Goal: Communication & Community: Answer question/provide support

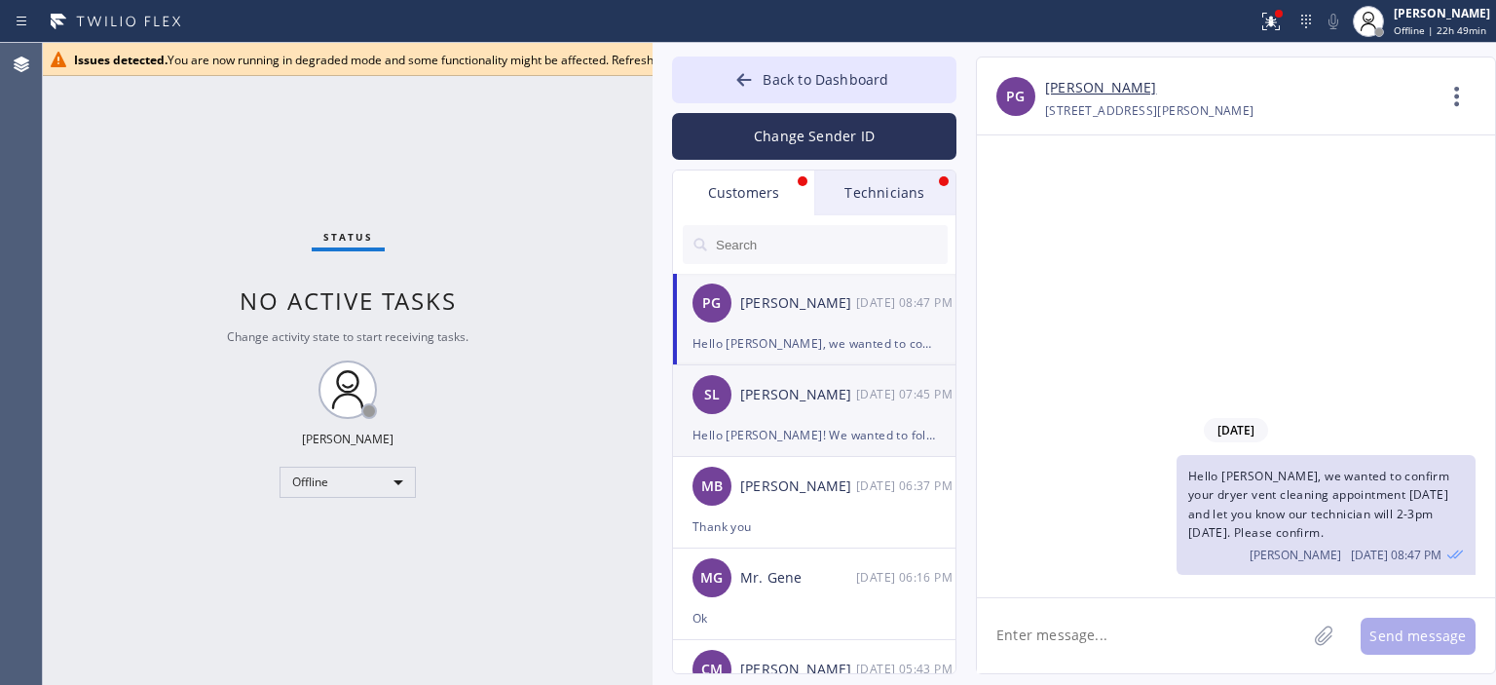
click at [806, 426] on div "Hello [PERSON_NAME]! We wanted to follow up on Air Ducts Cleaning estimate and …" at bounding box center [813, 435] width 243 height 22
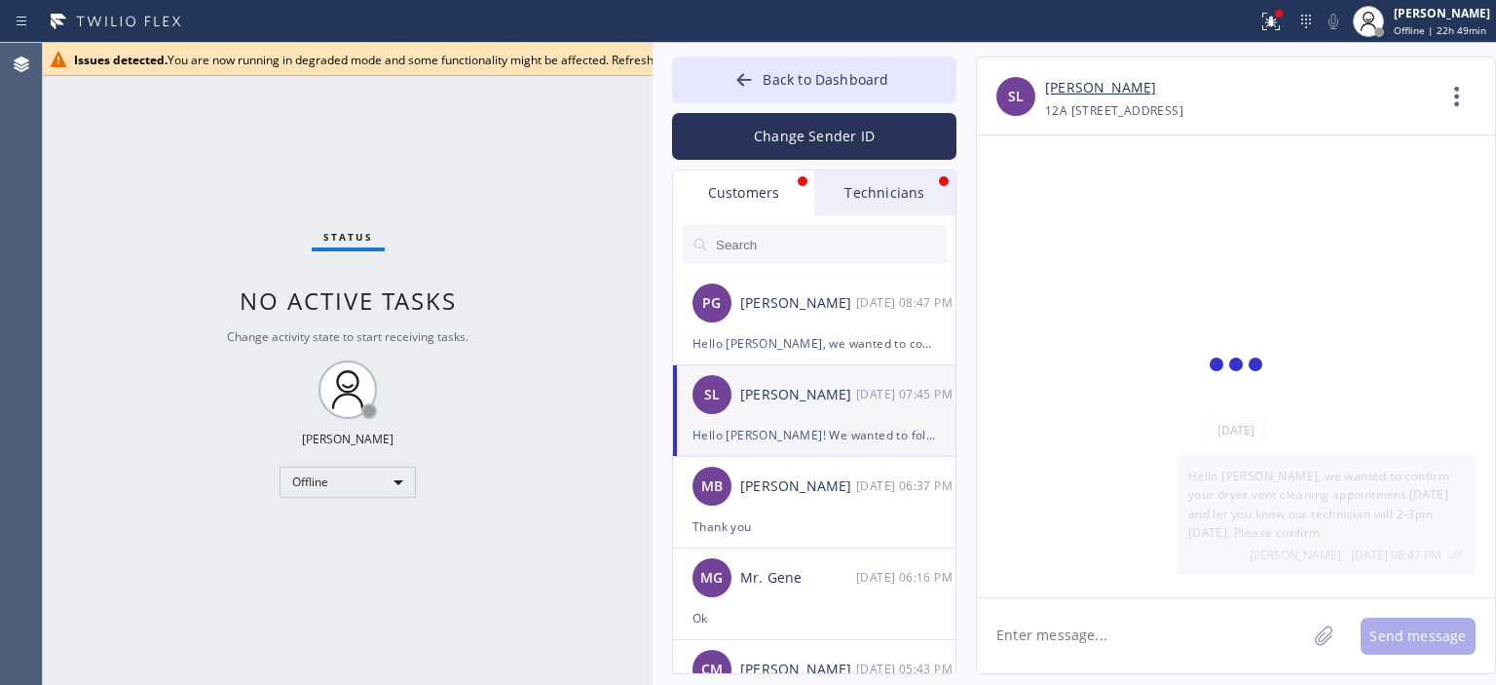
scroll to position [46, 0]
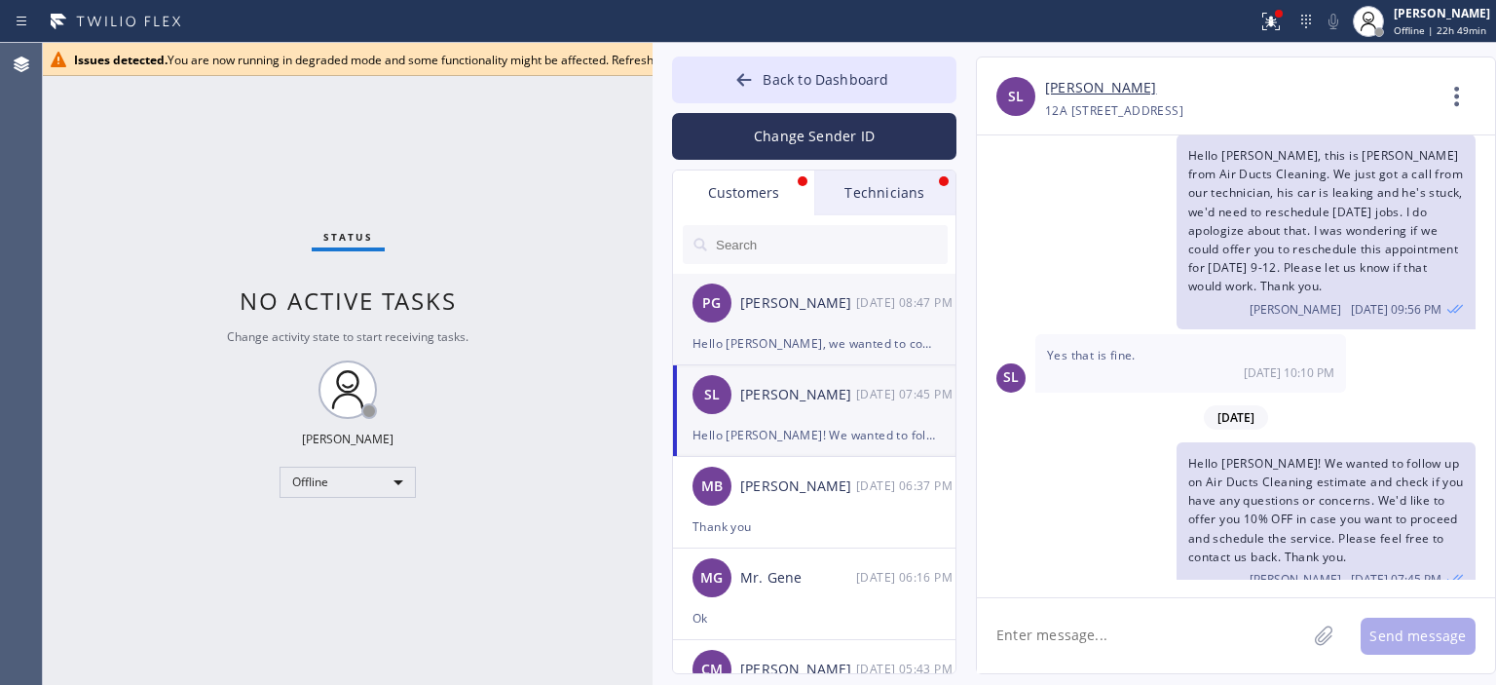
click at [795, 339] on div "Hello Pat, we wanted to confirm your dryer vent cleaning appointment today and …" at bounding box center [813, 343] width 243 height 22
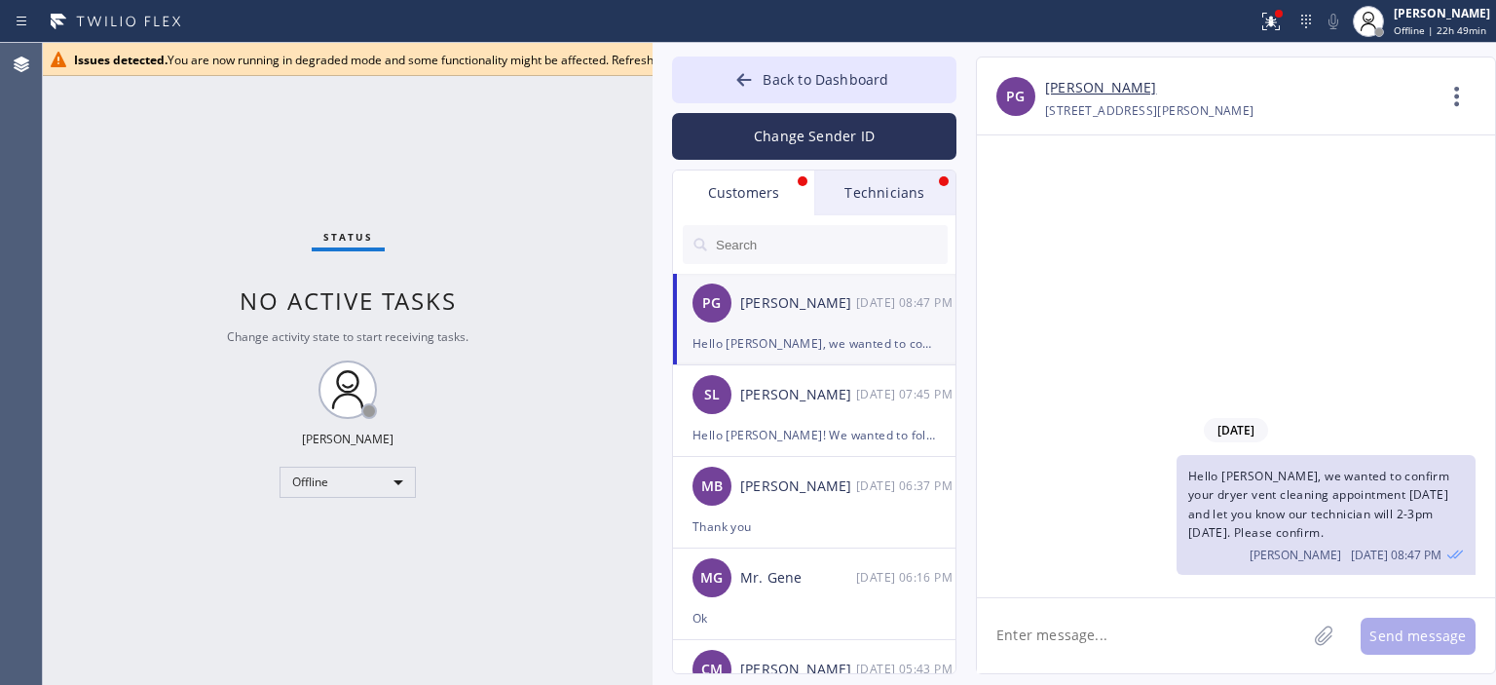
scroll to position [0, 0]
click at [553, 57] on div "Issues detected. You are now running in degraded mode and some functionality mi…" at bounding box center [655, 60] width 1162 height 17
click at [706, 78] on button "Back to Dashboard" at bounding box center [814, 79] width 284 height 47
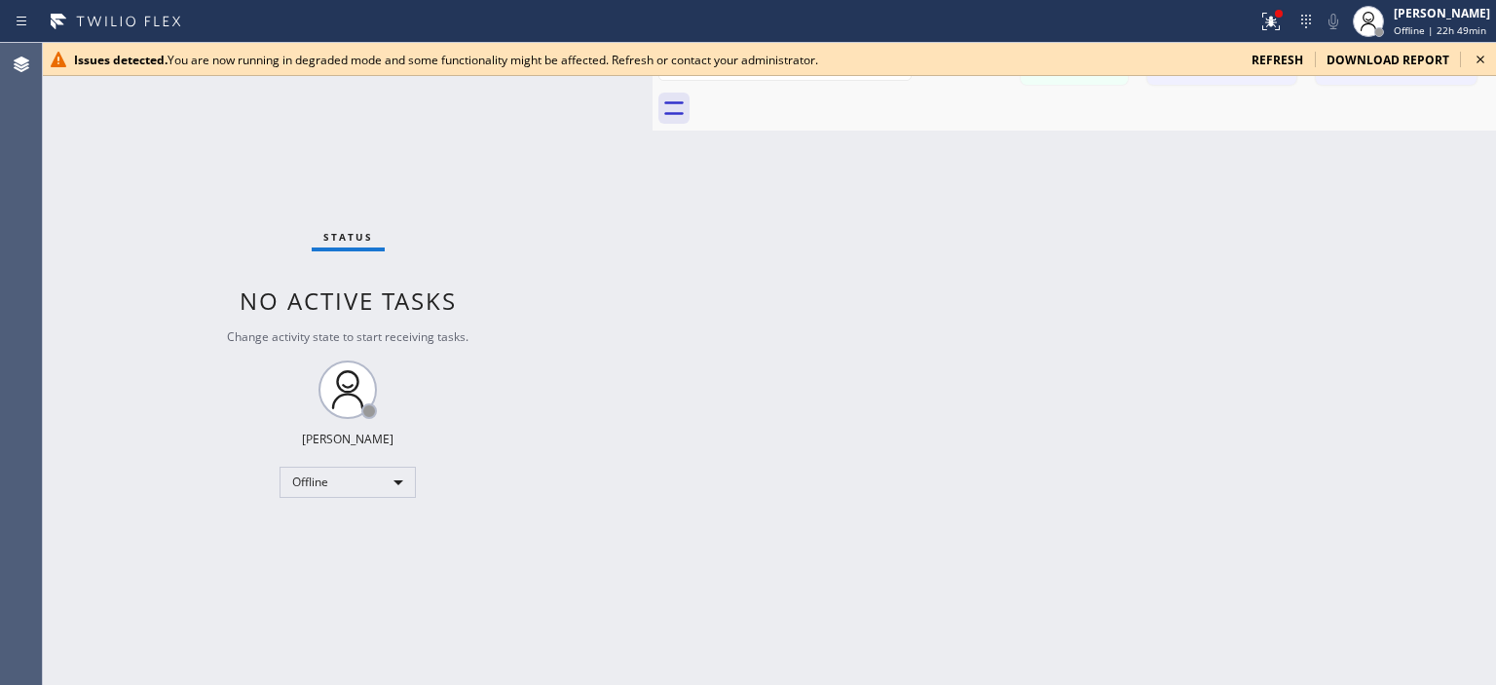
click at [1480, 56] on icon at bounding box center [1479, 59] width 23 height 23
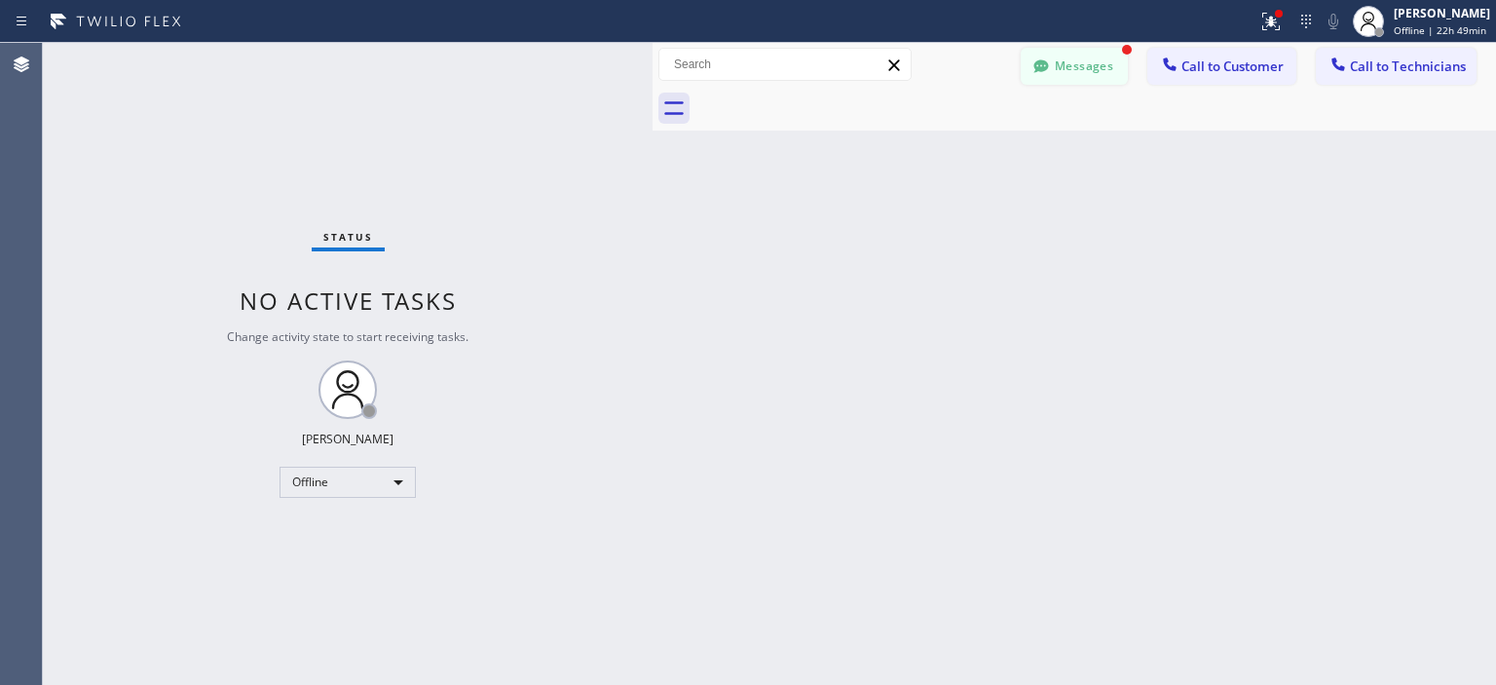
click at [1071, 65] on button "Messages" at bounding box center [1074, 66] width 107 height 37
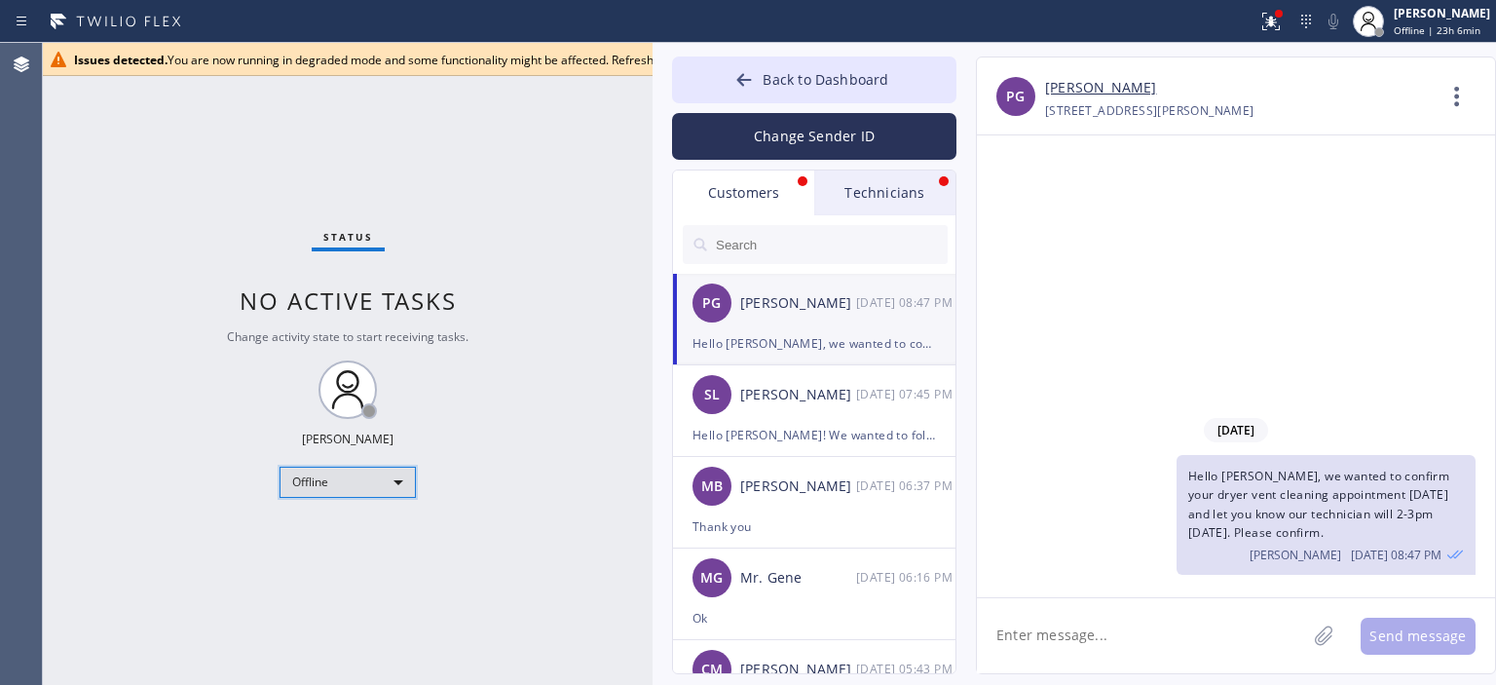
click at [338, 474] on div "Offline" at bounding box center [347, 481] width 136 height 31
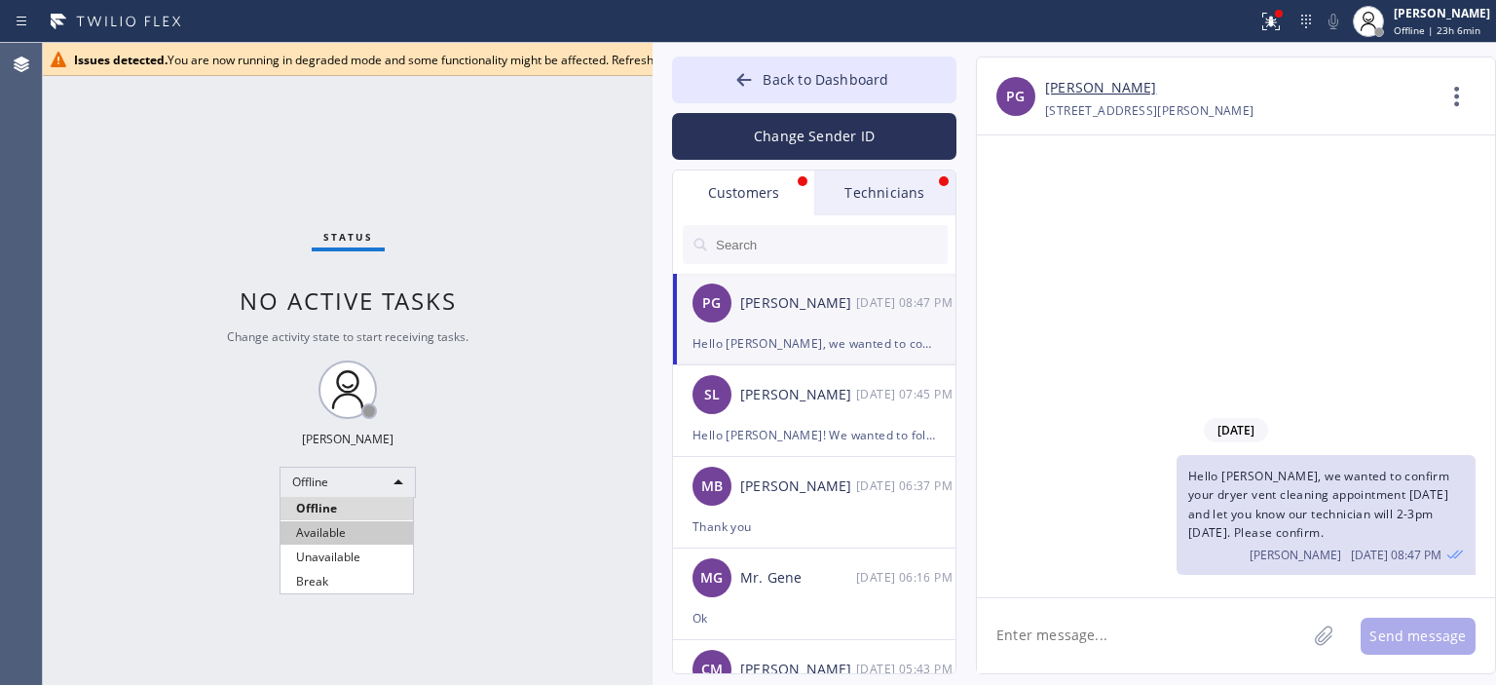
click at [362, 527] on li "Available" at bounding box center [346, 532] width 132 height 23
click at [739, 83] on icon at bounding box center [743, 79] width 19 height 19
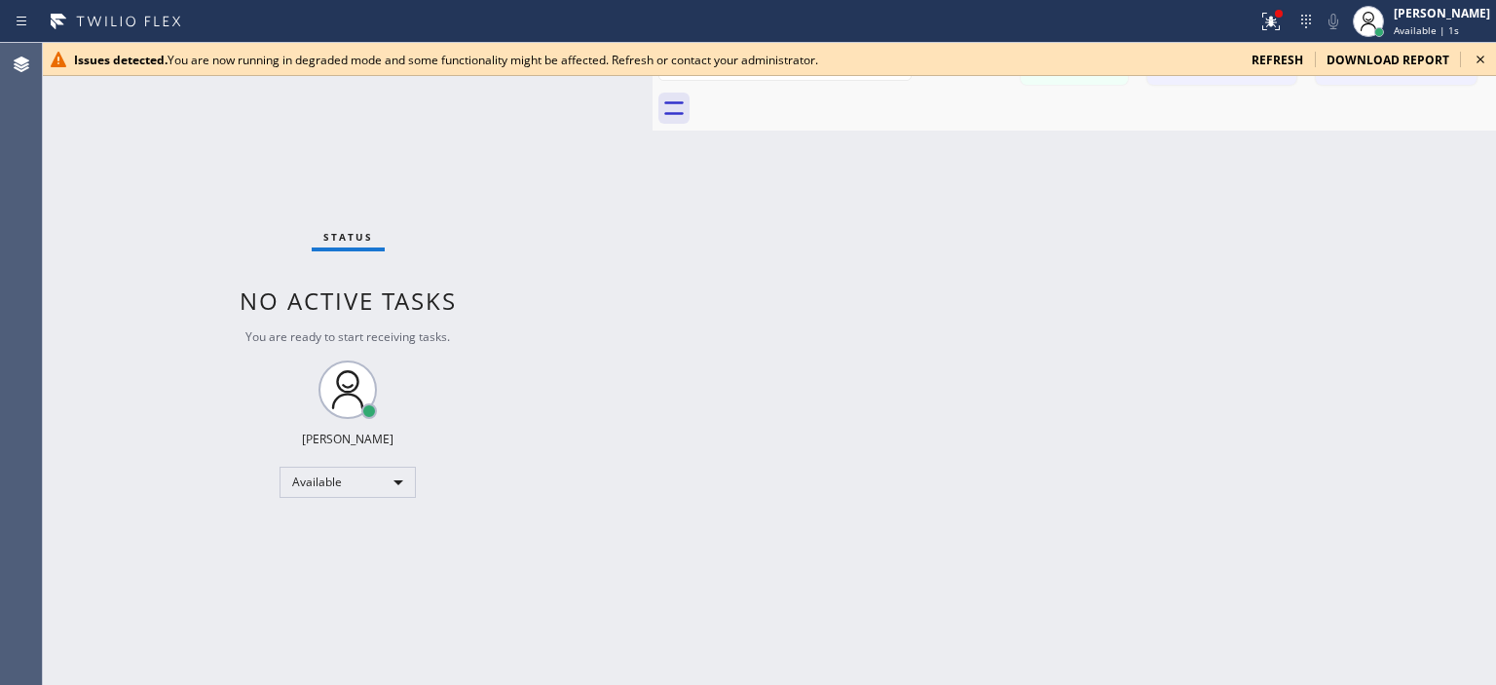
click at [1475, 60] on icon at bounding box center [1479, 59] width 23 height 23
click at [1479, 56] on icon at bounding box center [1479, 59] width 23 height 23
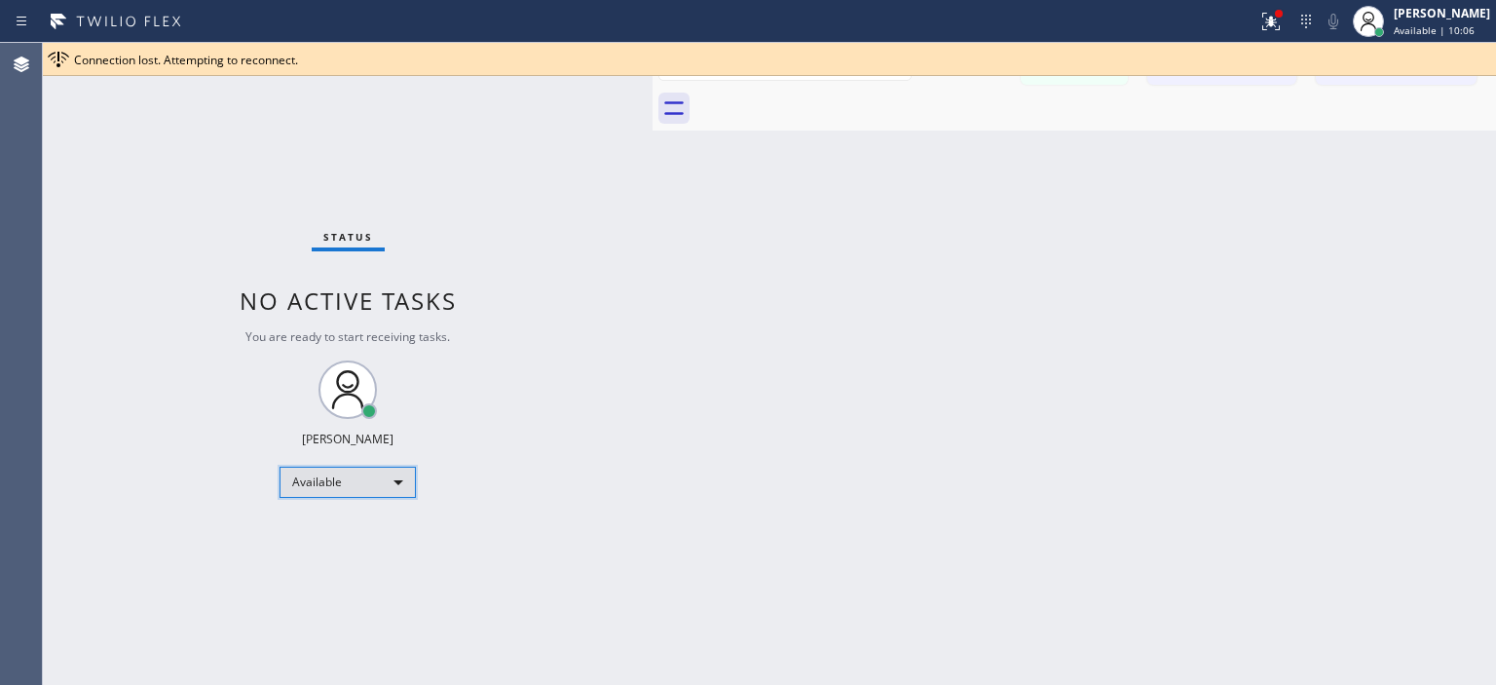
click at [330, 481] on div "Available" at bounding box center [347, 481] width 136 height 31
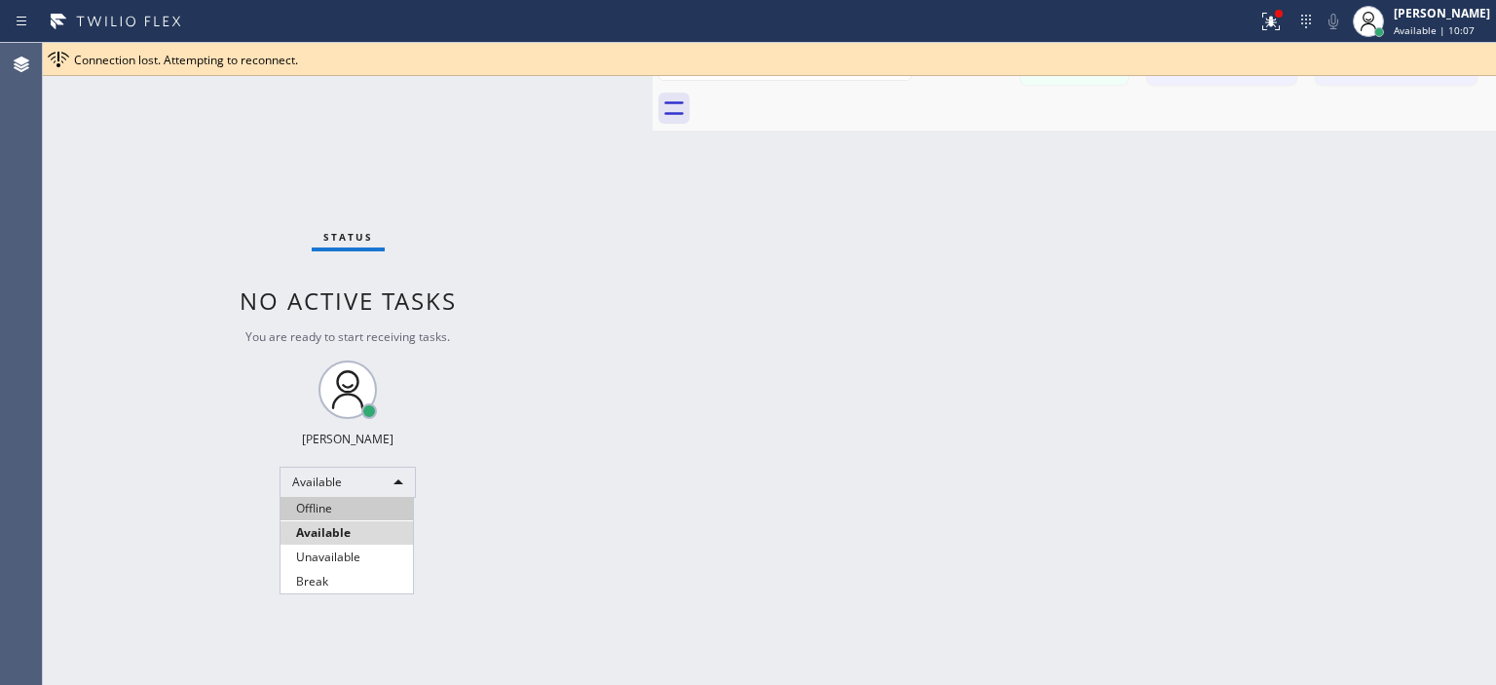
click at [335, 508] on li "Offline" at bounding box center [346, 508] width 132 height 23
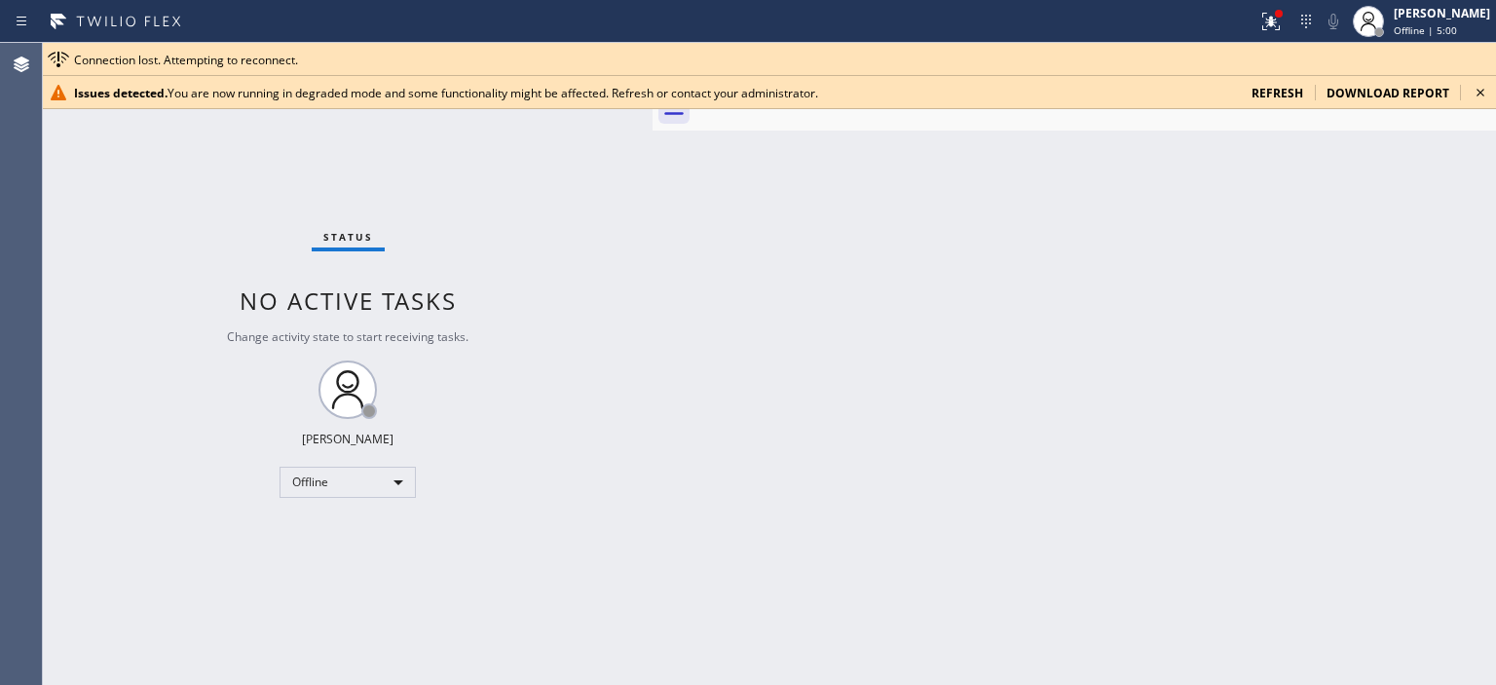
click at [1478, 92] on icon at bounding box center [1480, 93] width 8 height 8
click at [1476, 92] on icon at bounding box center [1479, 92] width 23 height 23
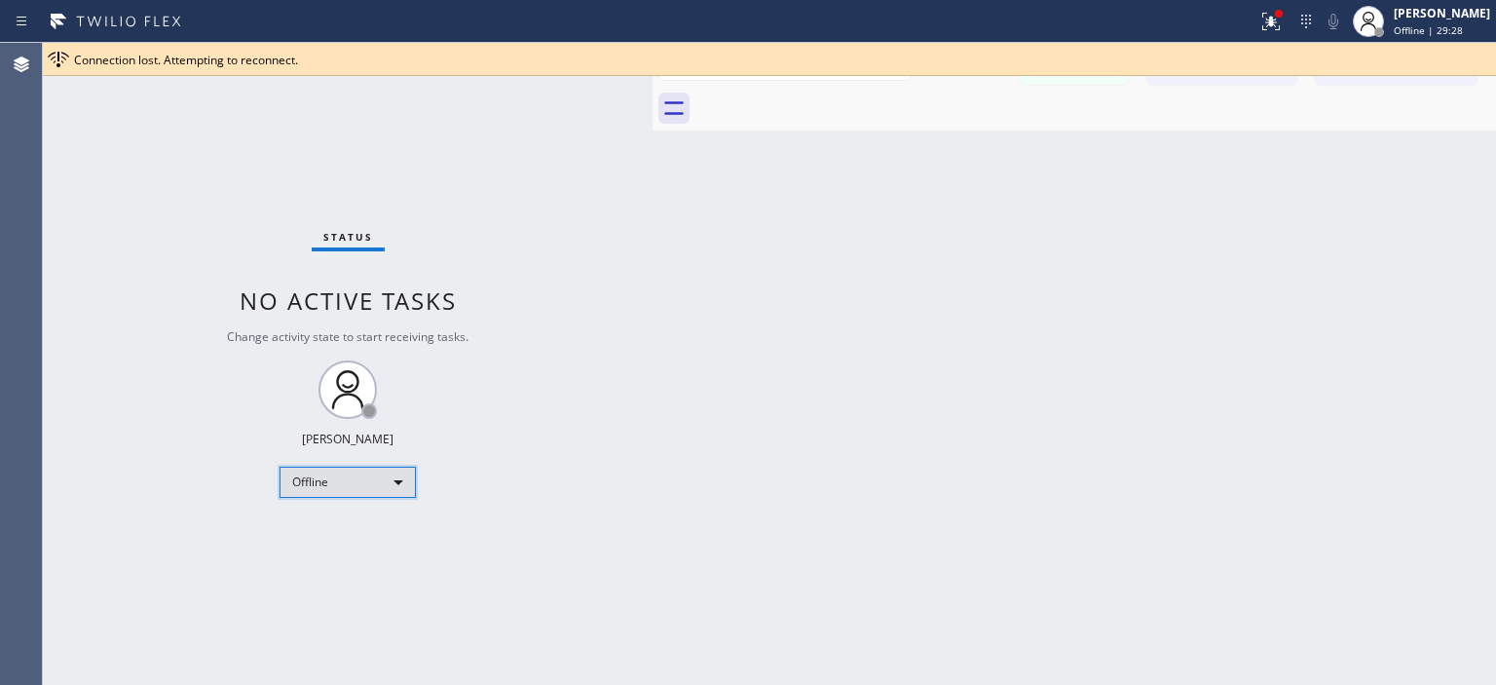
click at [370, 474] on div "Offline" at bounding box center [347, 481] width 136 height 31
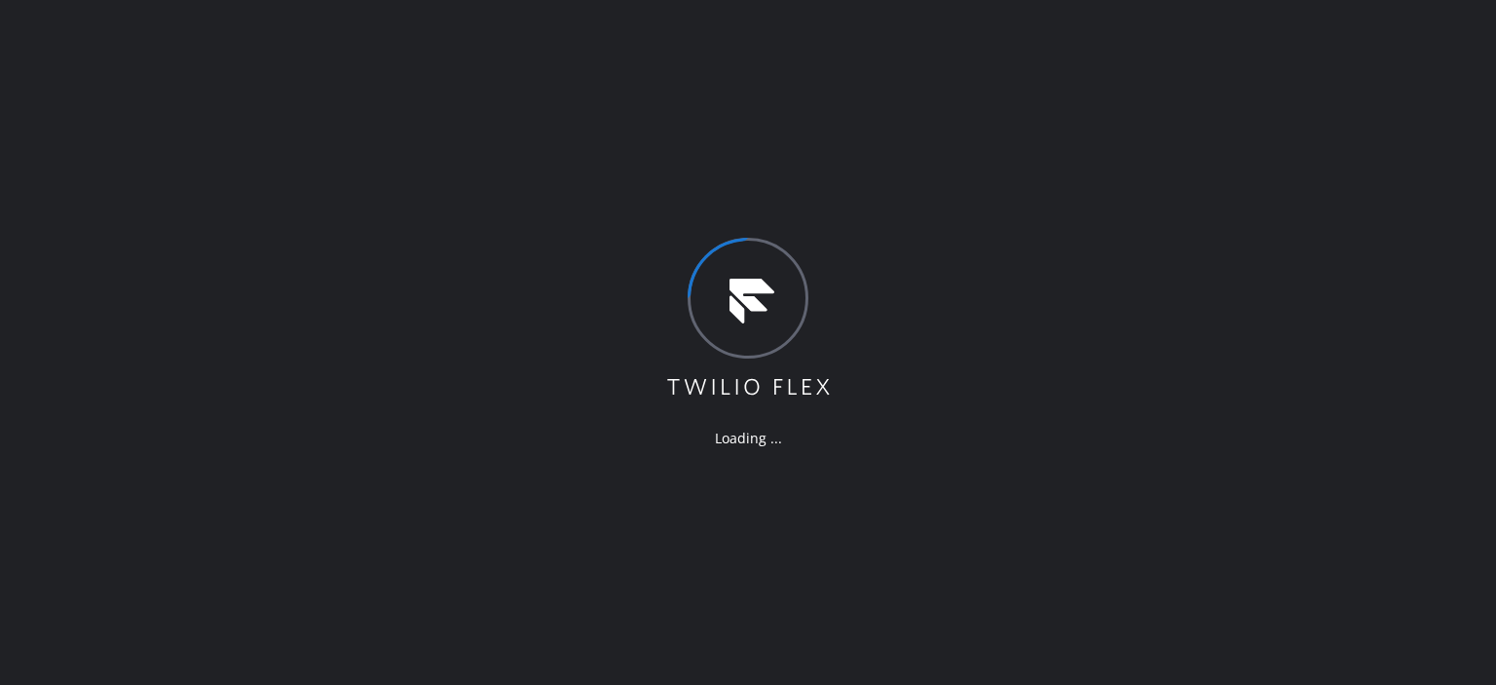
click at [29, 143] on div "Loading ..." at bounding box center [748, 342] width 1496 height 685
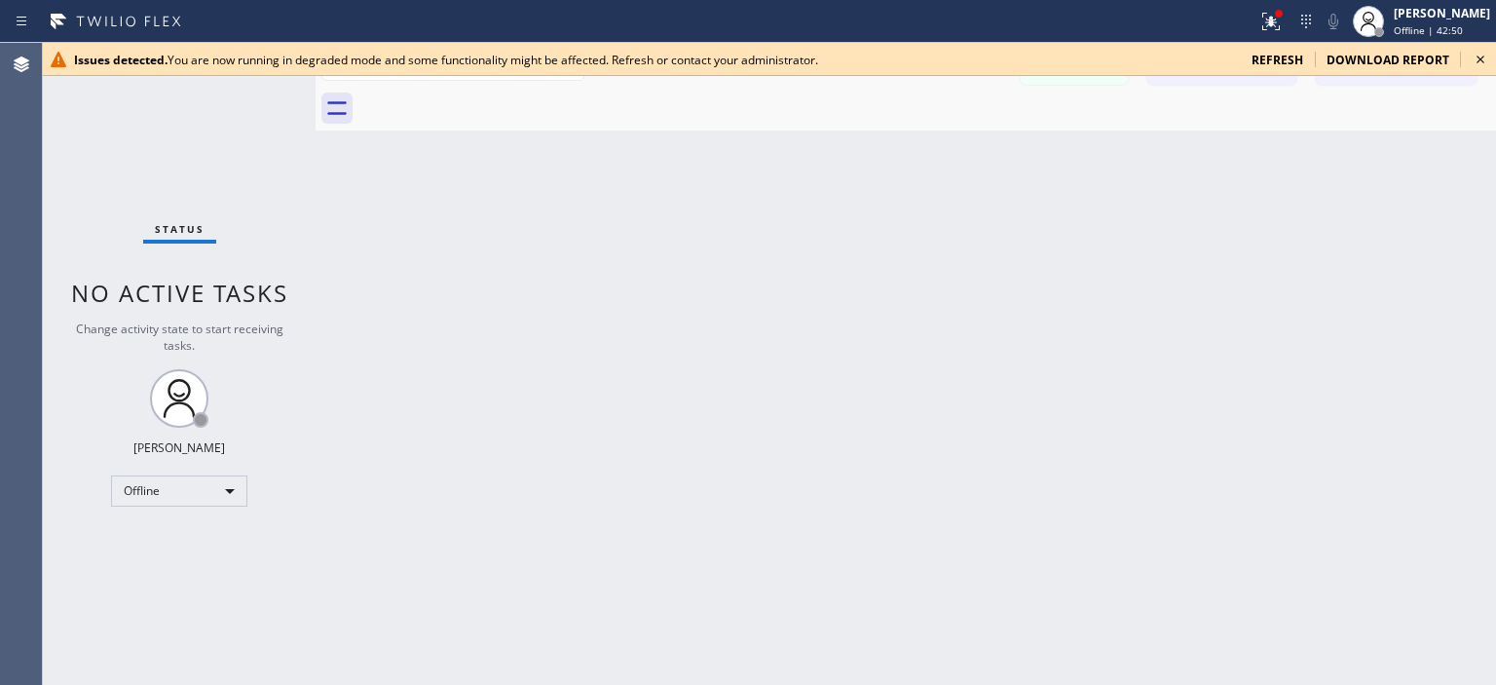
click at [1486, 52] on icon at bounding box center [1479, 59] width 23 height 23
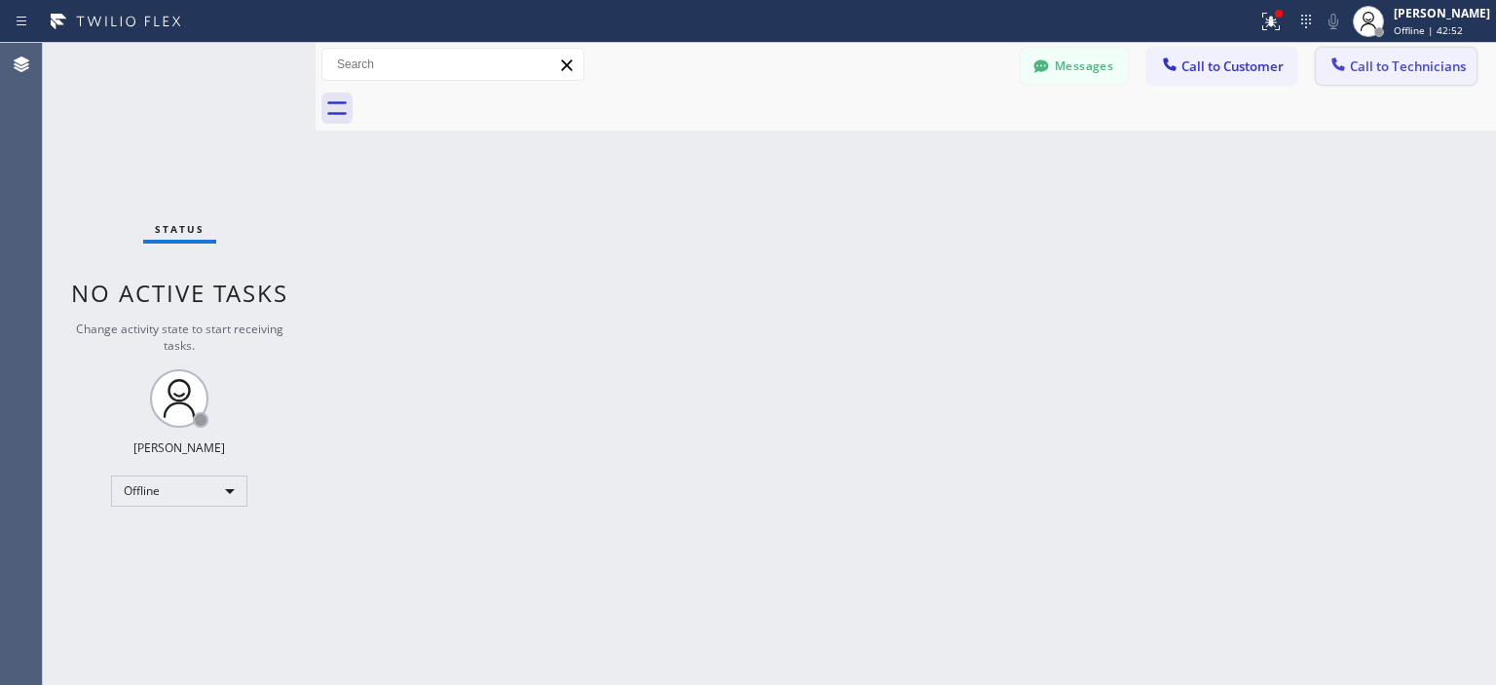
click at [1426, 70] on span "Call to Technicians" at bounding box center [1408, 66] width 116 height 18
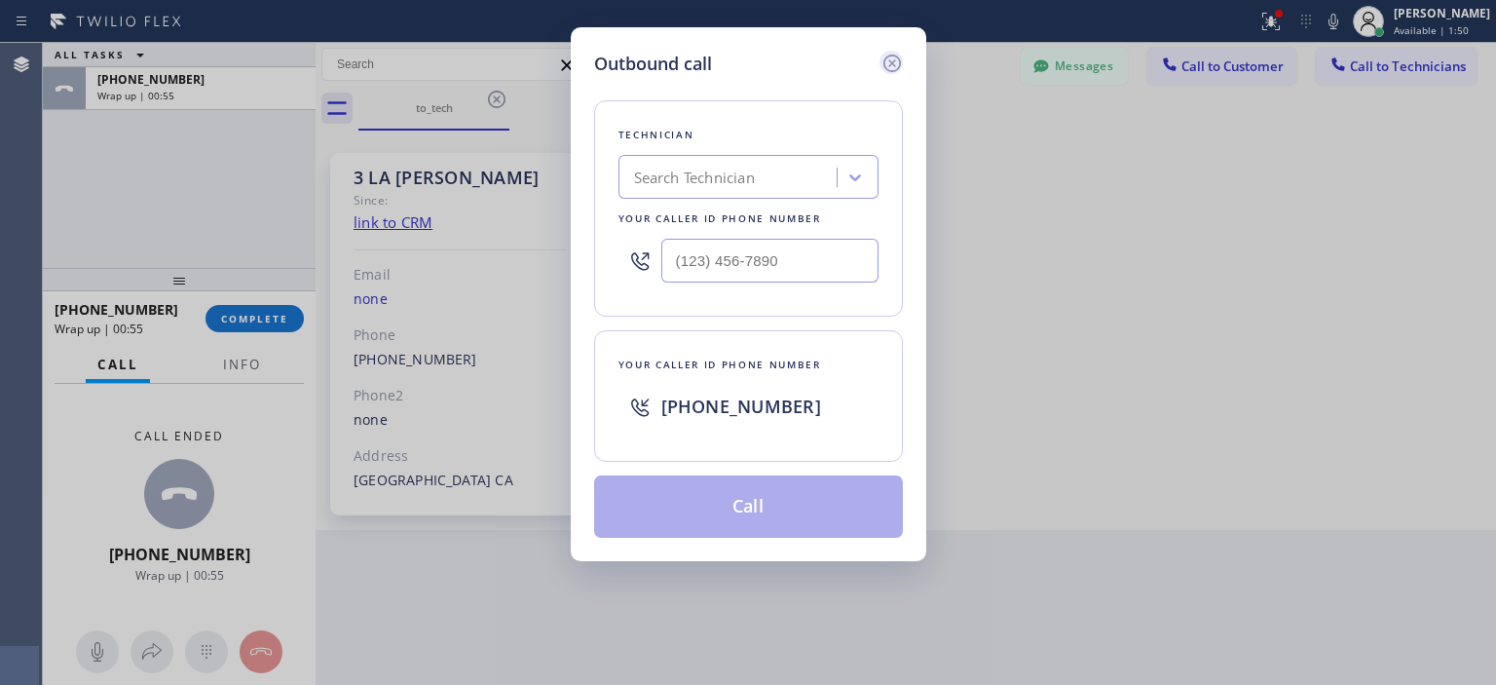
click at [897, 61] on icon at bounding box center [891, 63] width 23 height 23
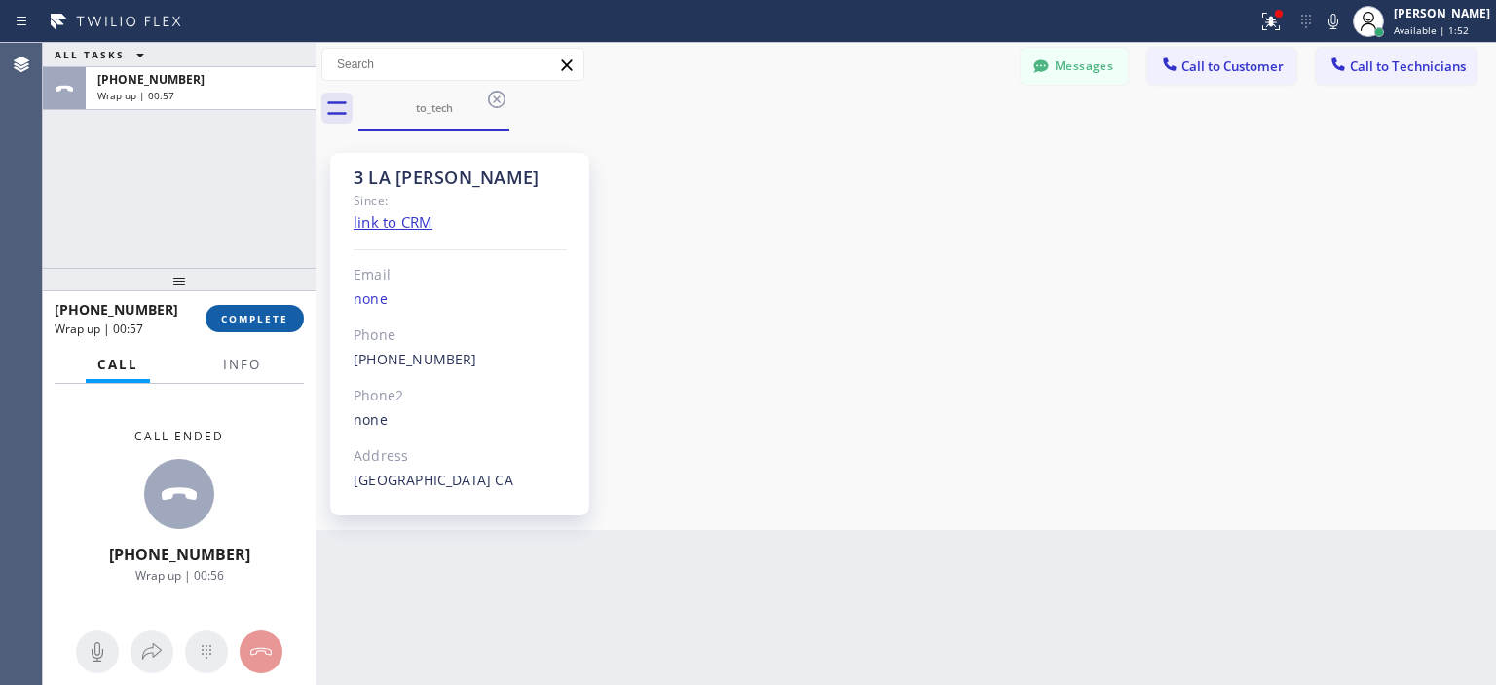
click at [273, 321] on span "COMPLETE" at bounding box center [254, 319] width 67 height 14
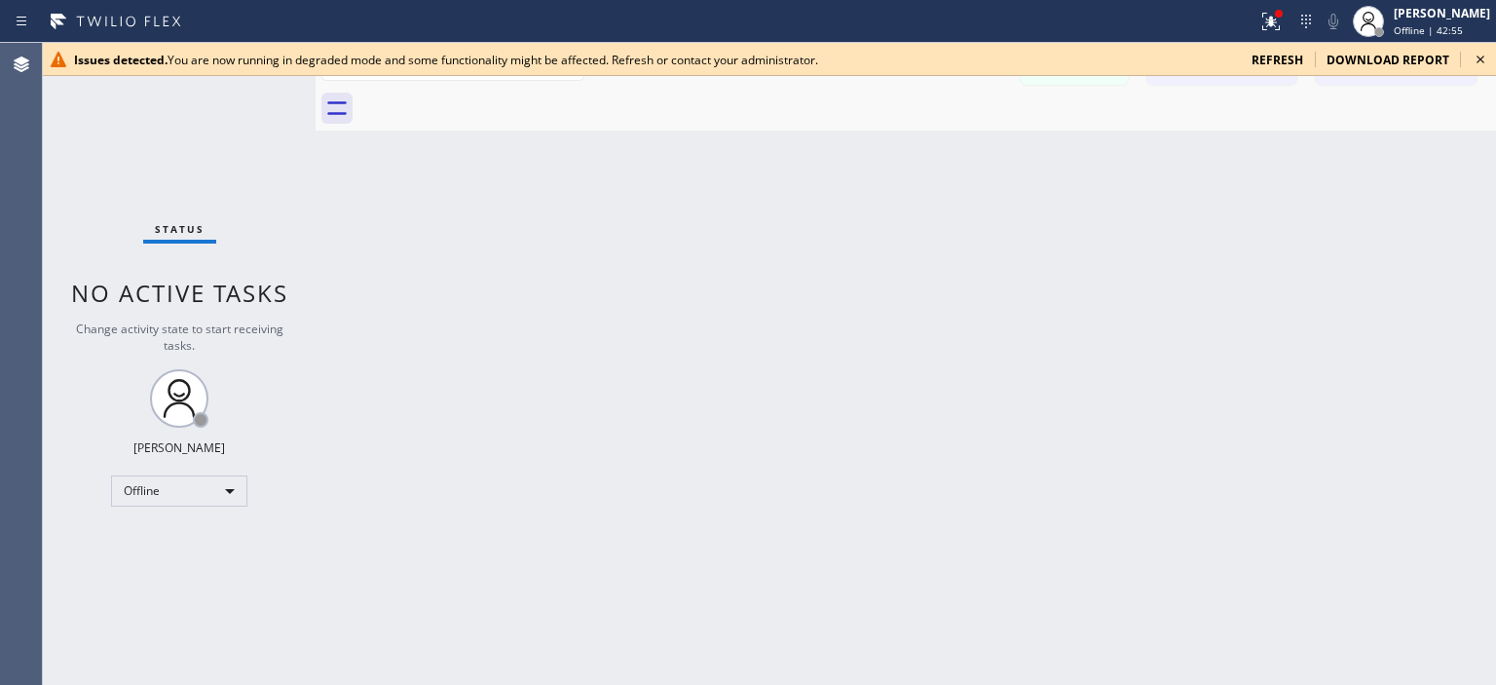
click at [1480, 59] on icon at bounding box center [1480, 60] width 8 height 8
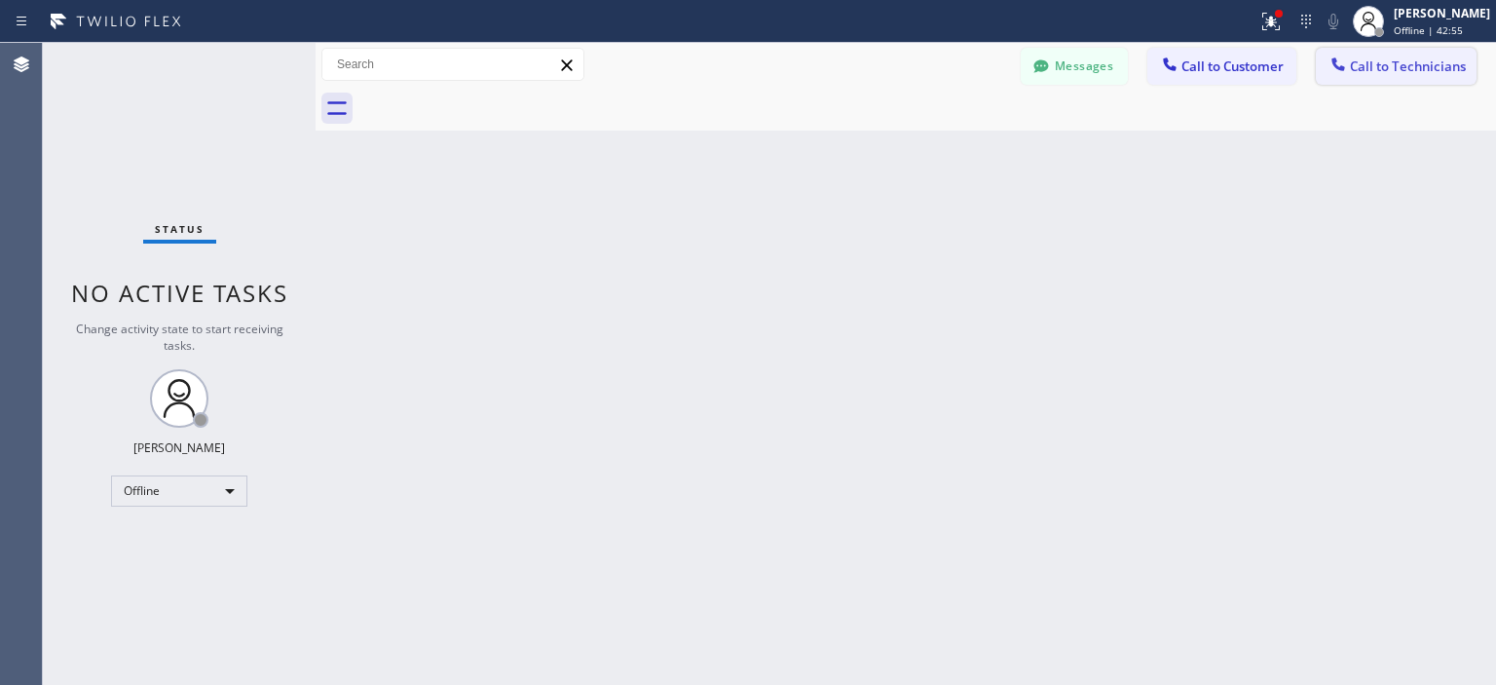
click at [1402, 64] on span "Call to Technicians" at bounding box center [1408, 66] width 116 height 18
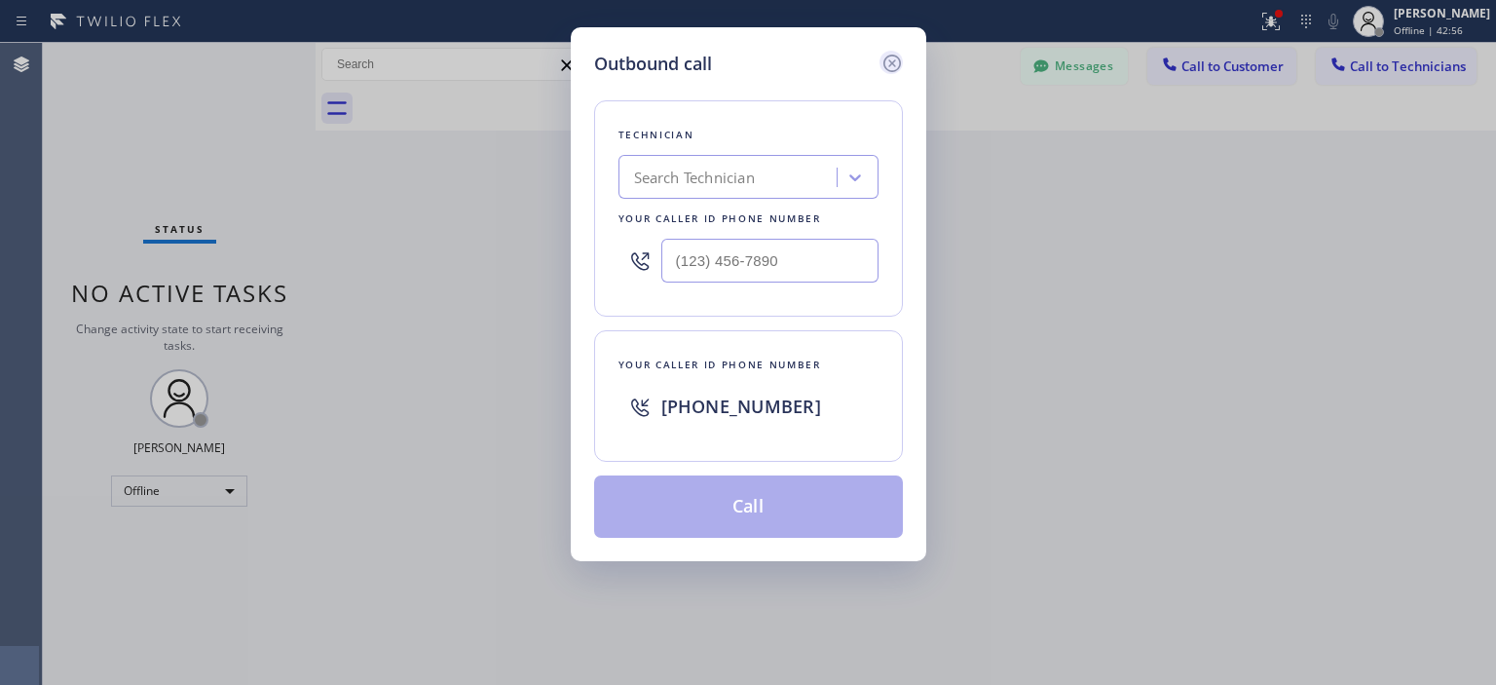
click at [889, 56] on icon at bounding box center [891, 64] width 18 height 18
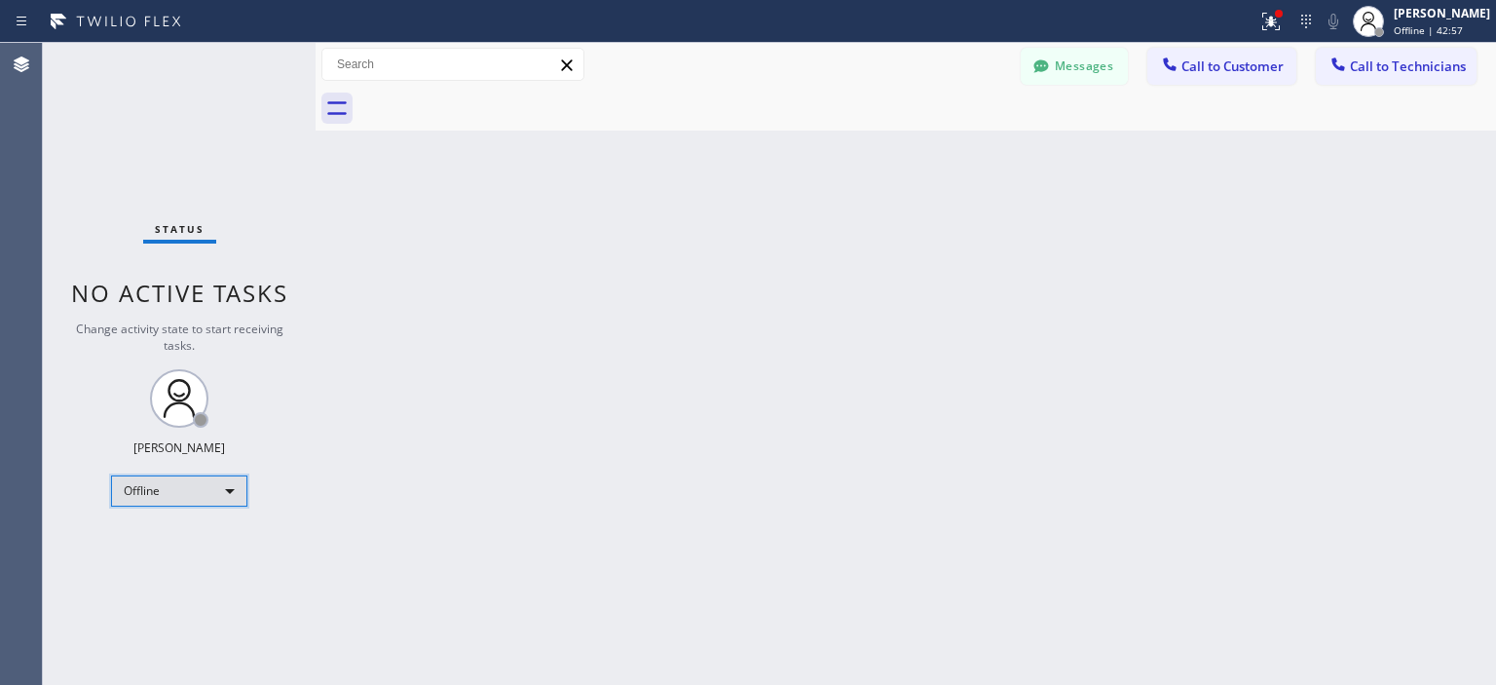
click at [203, 480] on div "Offline" at bounding box center [179, 490] width 136 height 31
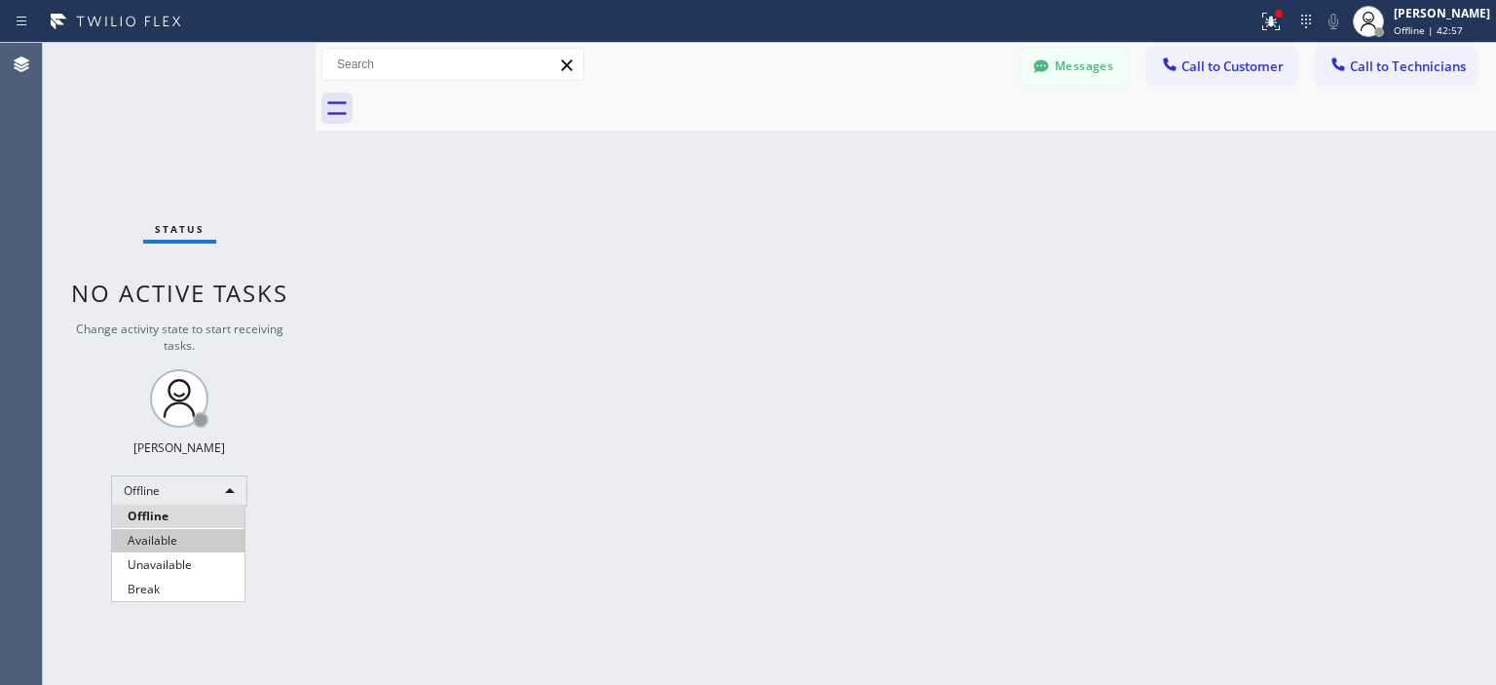
click at [175, 544] on li "Available" at bounding box center [178, 540] width 132 height 23
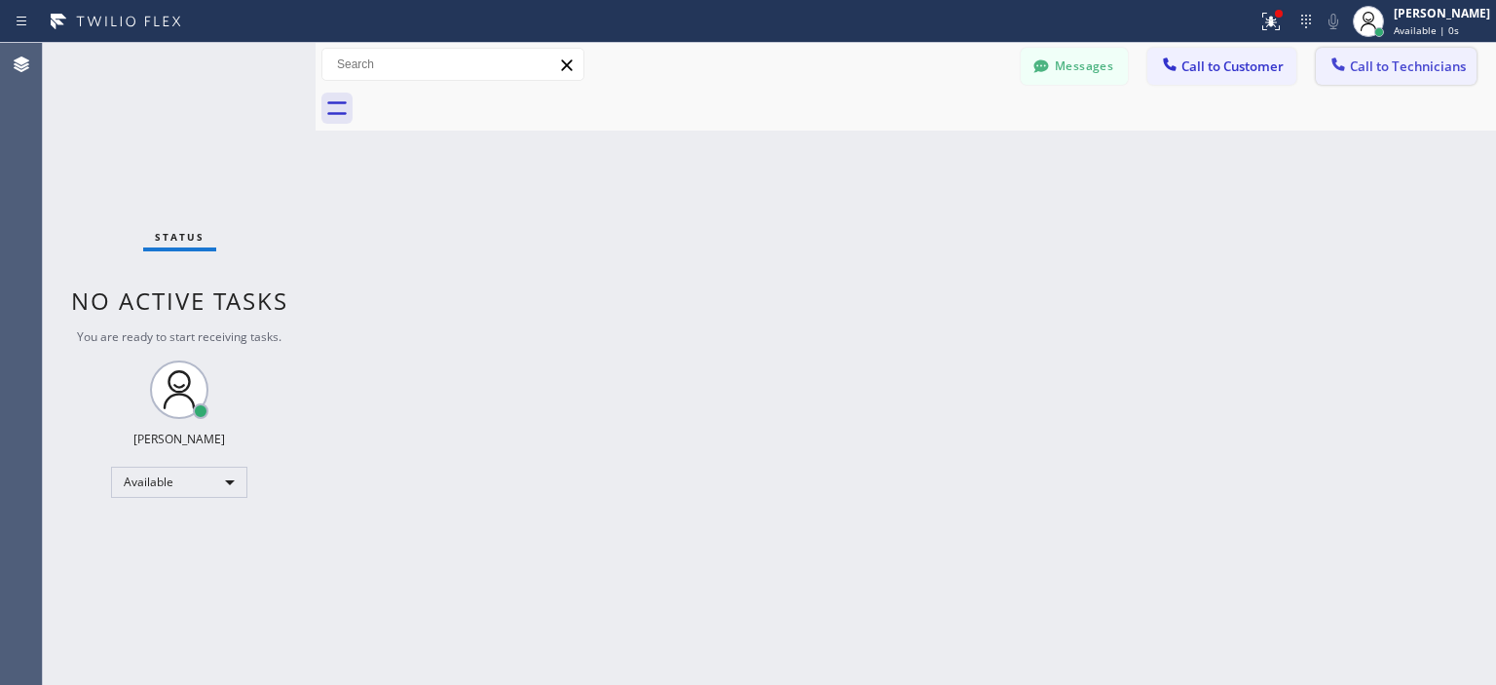
click at [1372, 66] on span "Call to Technicians" at bounding box center [1408, 66] width 116 height 18
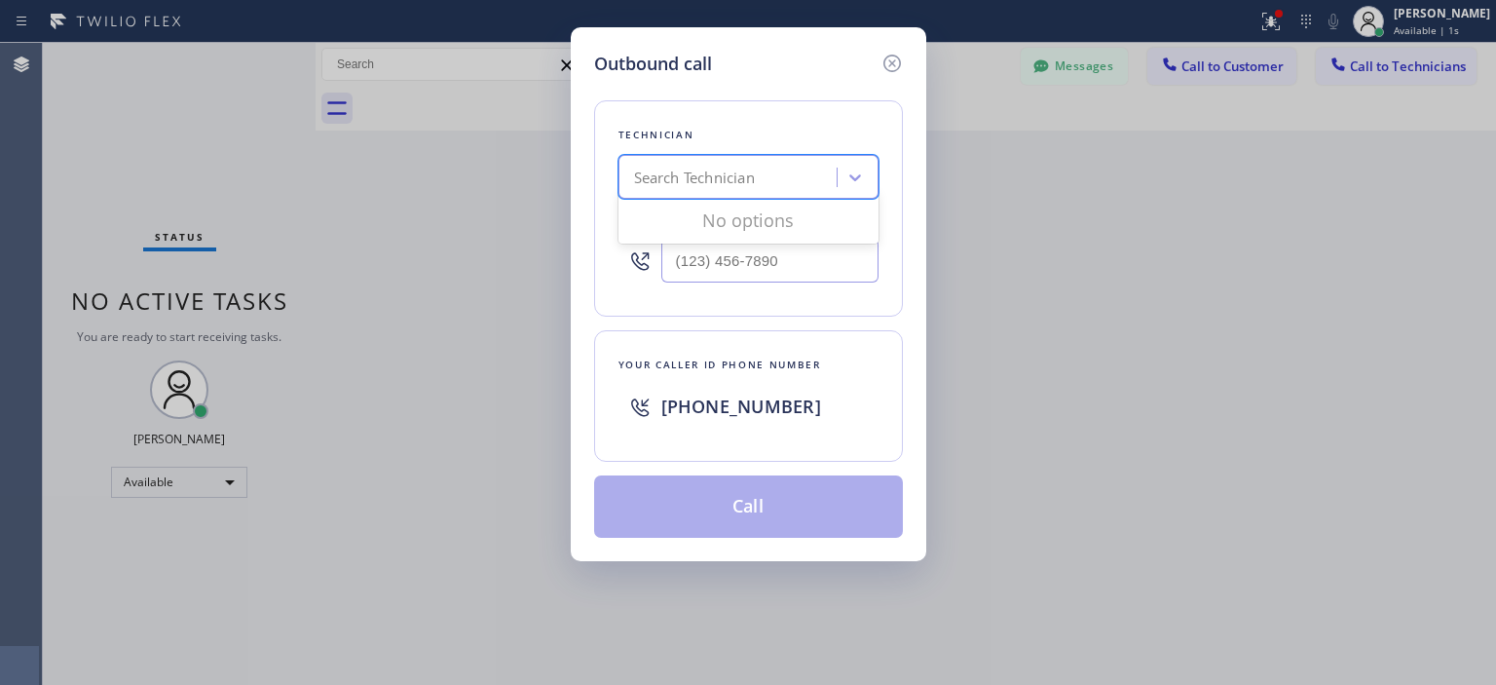
click at [677, 176] on div "Search Technician" at bounding box center [694, 178] width 121 height 22
type input "cri"
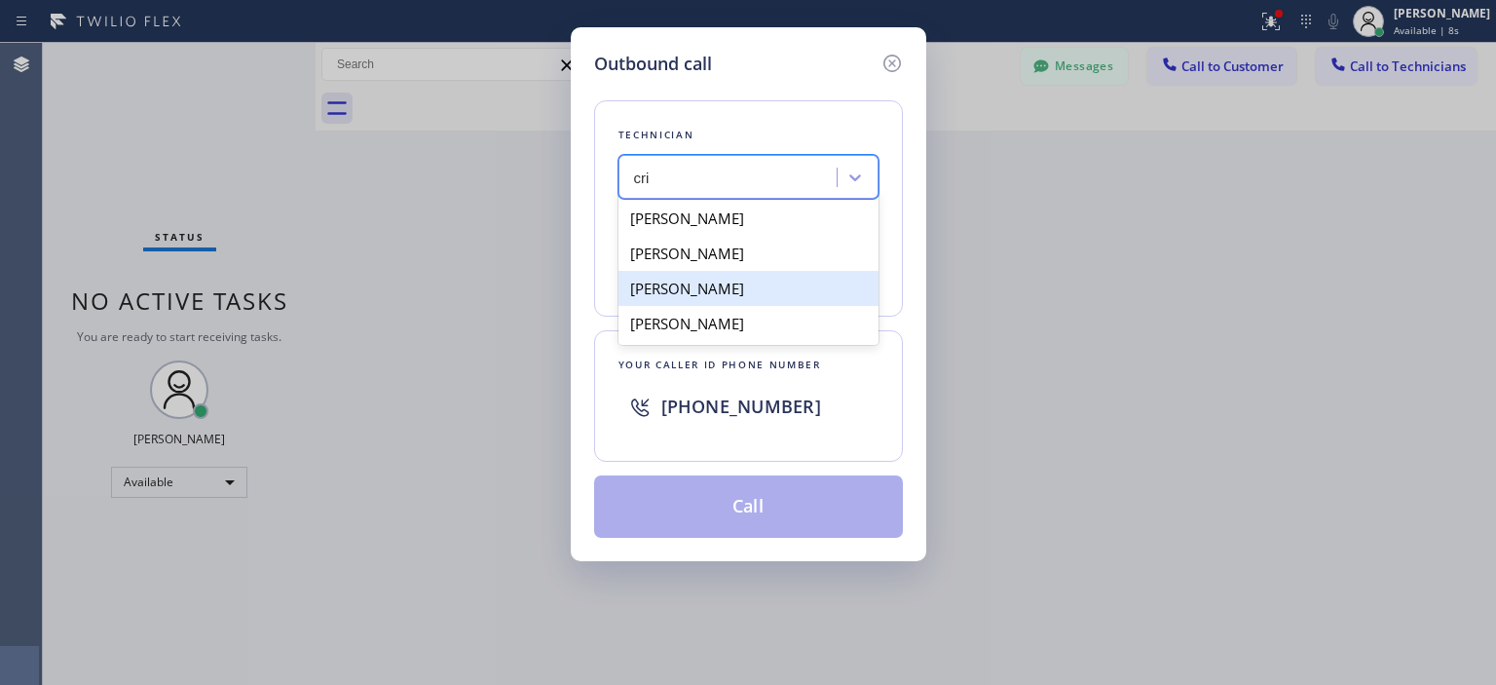
click at [756, 287] on div "[PERSON_NAME]" at bounding box center [748, 288] width 260 height 35
type input "[PHONE_NUMBER]"
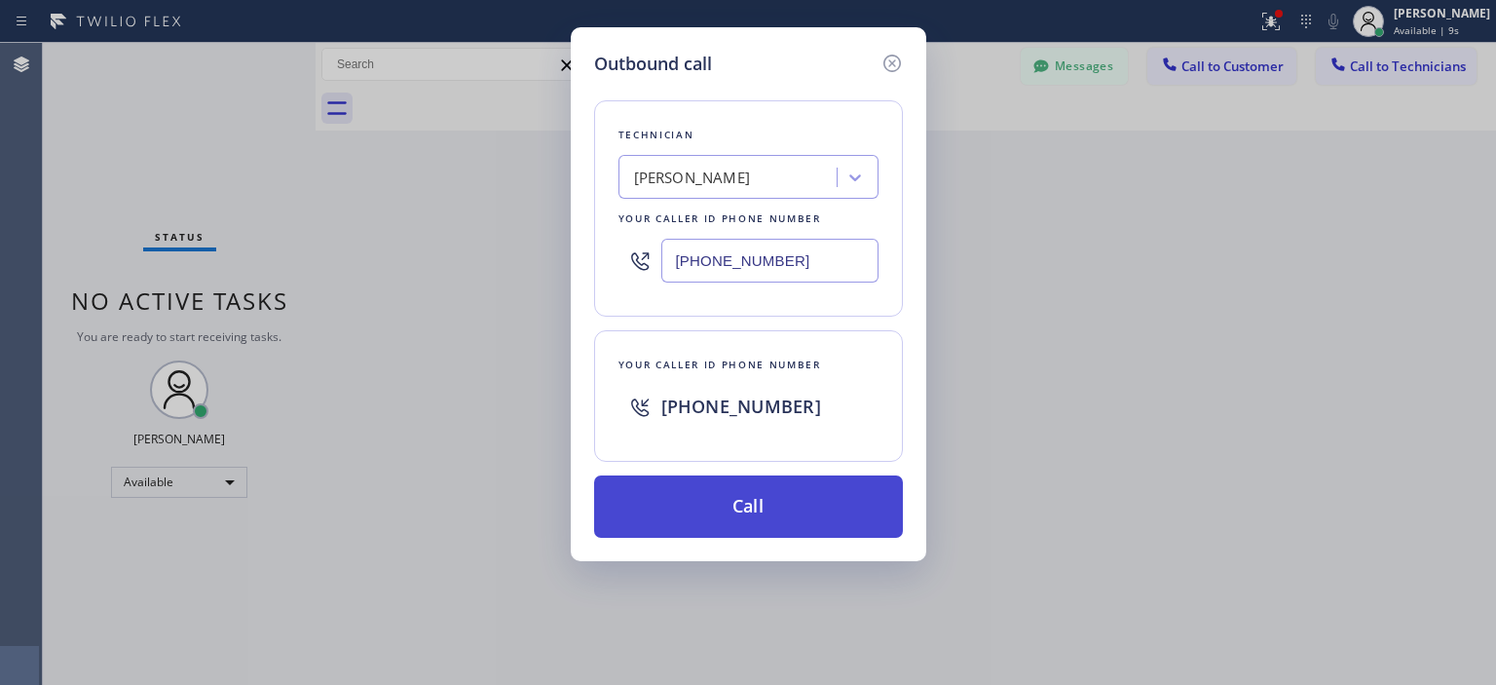
click at [791, 502] on button "Call" at bounding box center [748, 506] width 309 height 62
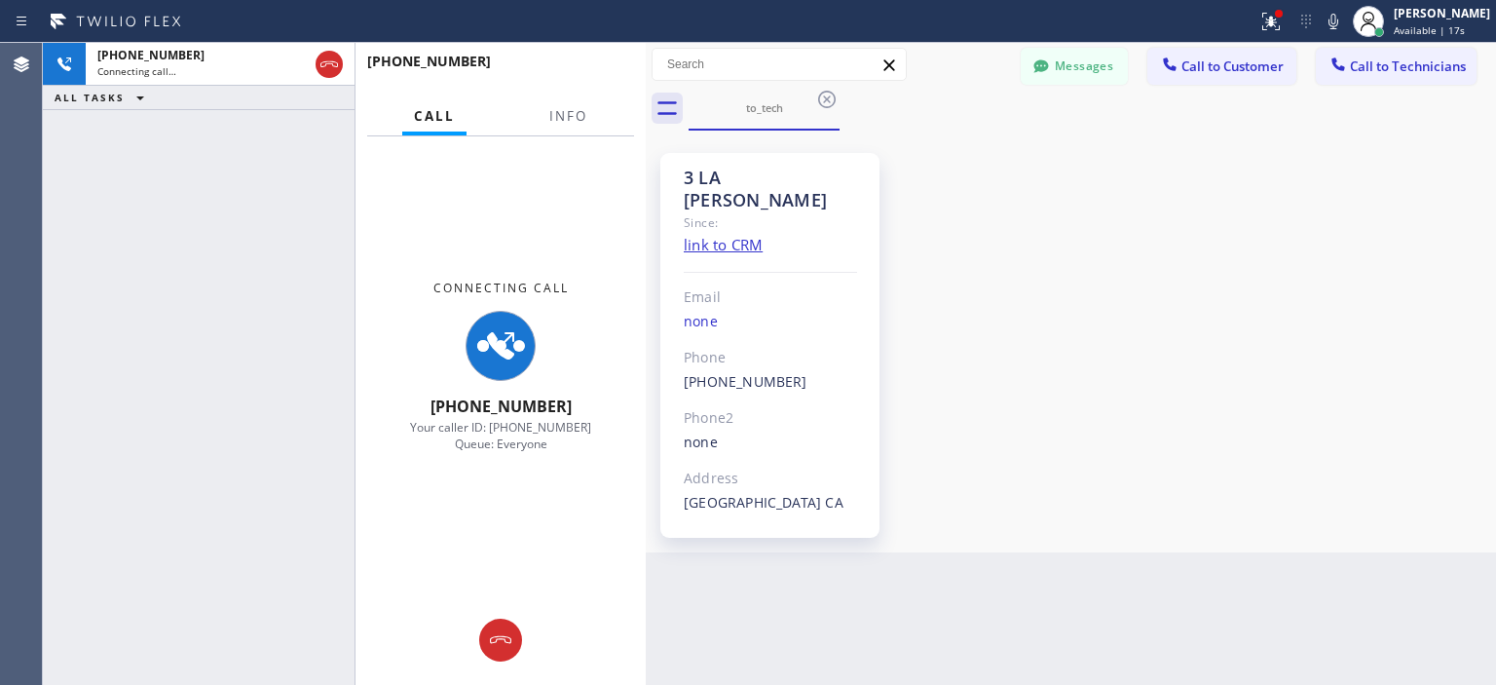
drag, startPoint x: 309, startPoint y: 118, endPoint x: 641, endPoint y: 122, distance: 332.1
click at [646, 122] on div at bounding box center [646, 364] width 0 height 642
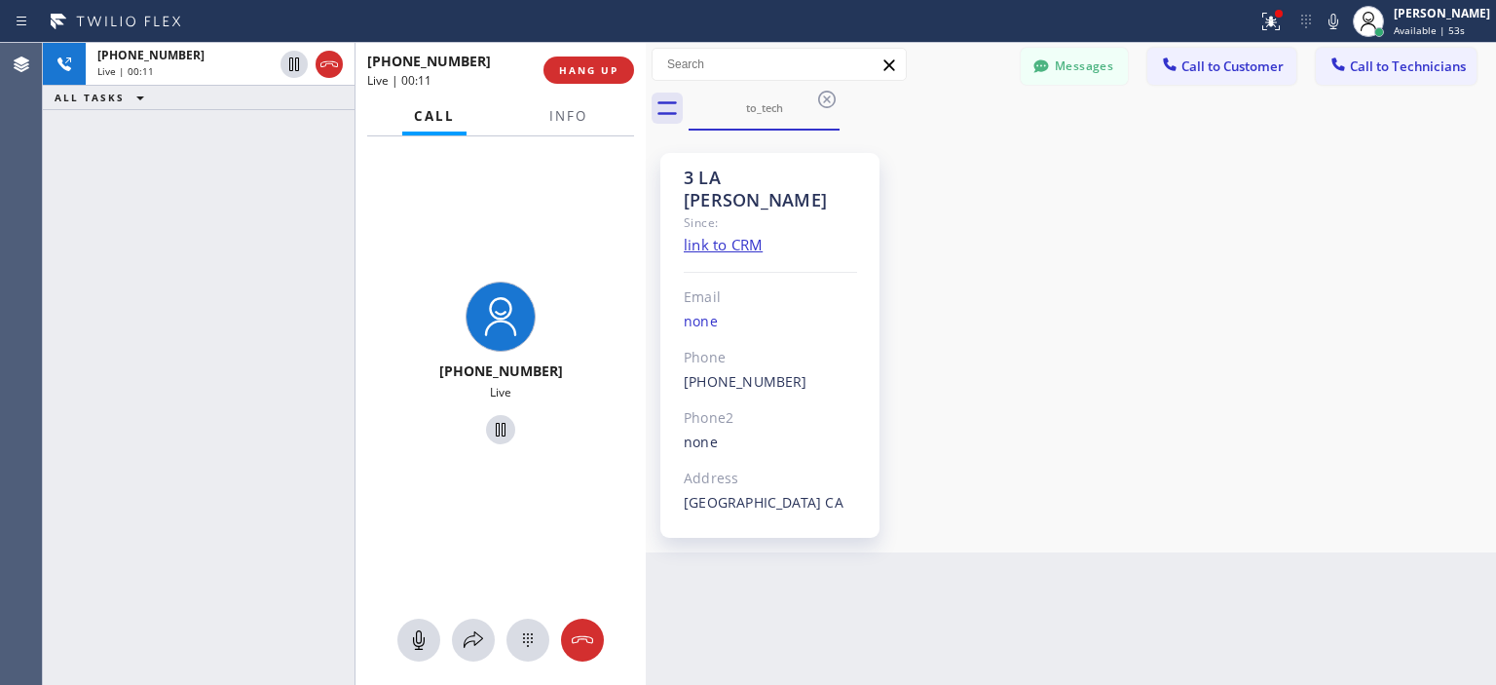
click at [1453, 298] on div "3 LA [PERSON_NAME] Since: link to CRM Email none Phone [PHONE_NUMBER] Outbound …" at bounding box center [1070, 341] width 840 height 412
click at [579, 66] on span "HANG UP" at bounding box center [588, 70] width 59 height 14
